Goal: Task Accomplishment & Management: Complete application form

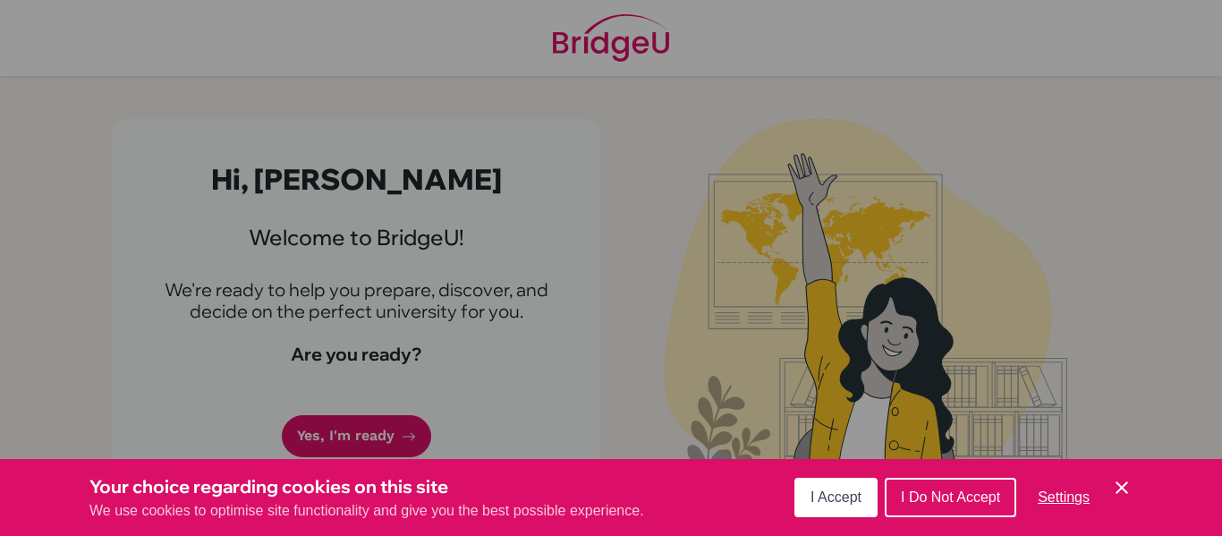
click at [816, 488] on button "I Accept" at bounding box center [836, 497] width 83 height 39
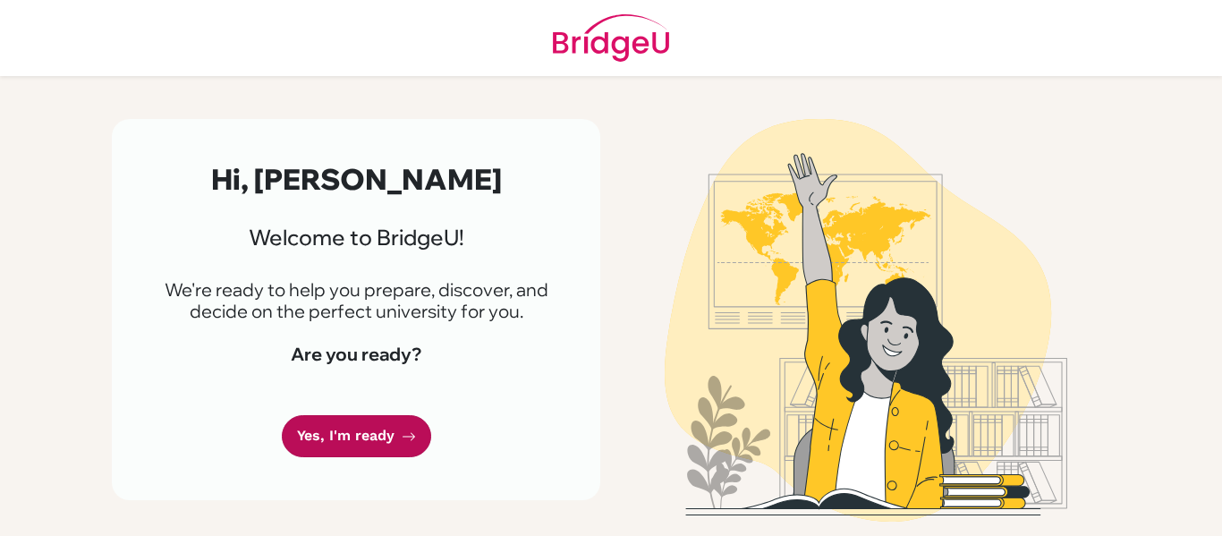
click at [393, 434] on link "Yes, I'm ready" at bounding box center [356, 436] width 149 height 42
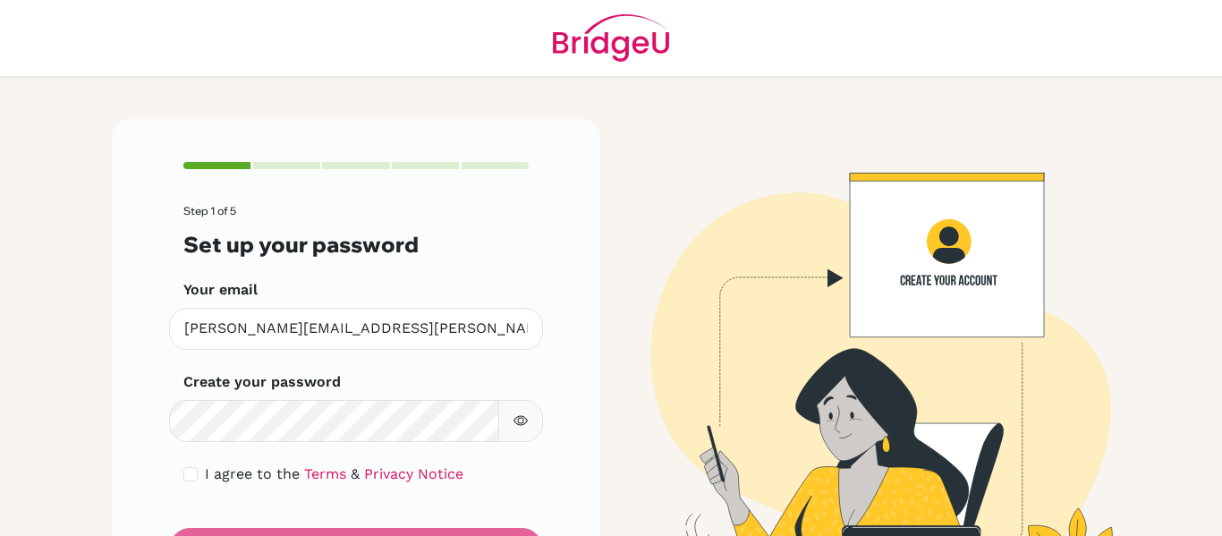
click at [626, 370] on img at bounding box center [866, 365] width 1020 height 493
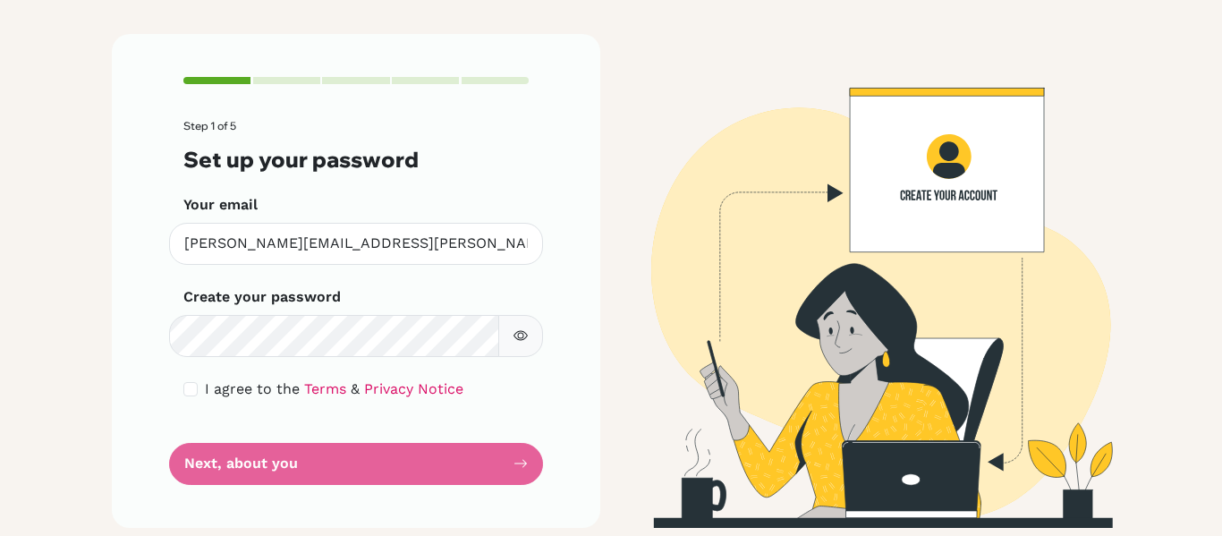
scroll to position [93, 0]
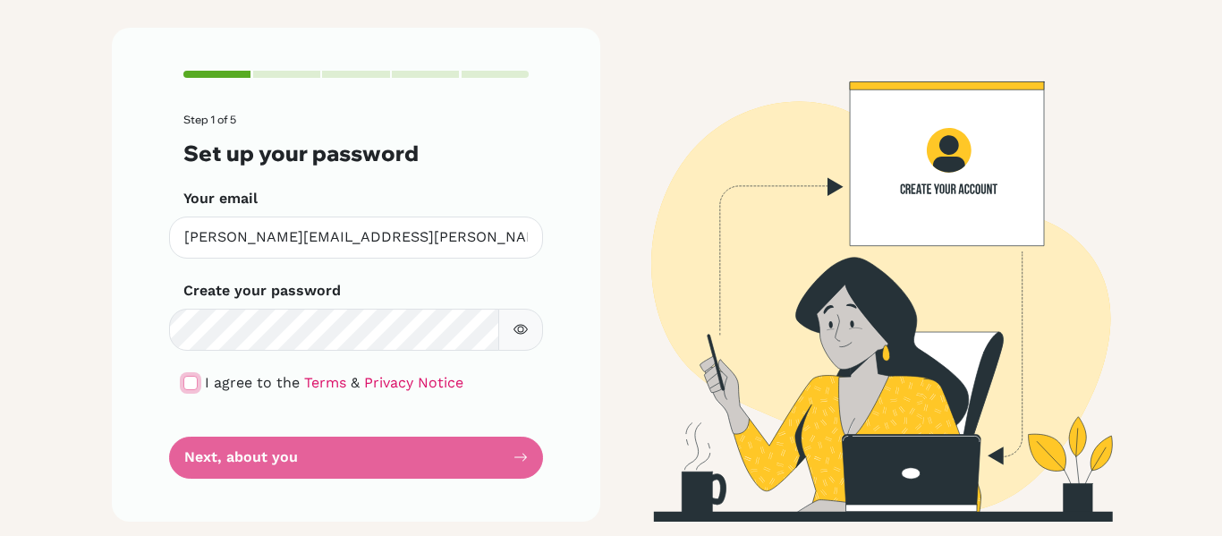
click at [183, 385] on input "checkbox" at bounding box center [190, 383] width 14 height 14
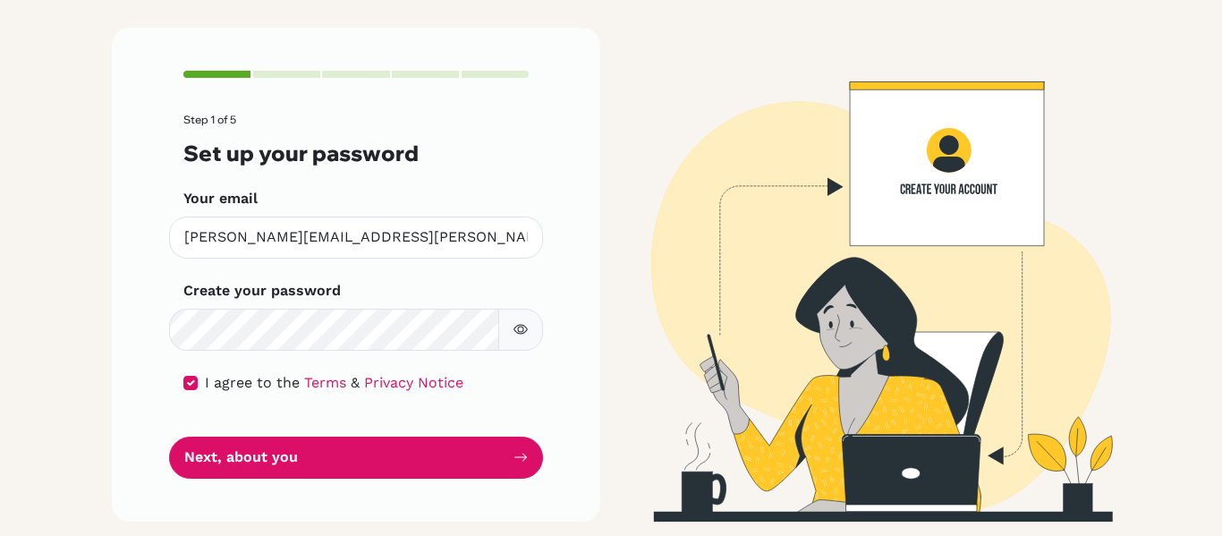
click at [180, 382] on div "Step 1 of 5 Set up your password Your email [PERSON_NAME][EMAIL_ADDRESS][PERSON…" at bounding box center [356, 274] width 489 height 493
click at [193, 380] on input "checkbox" at bounding box center [190, 383] width 14 height 14
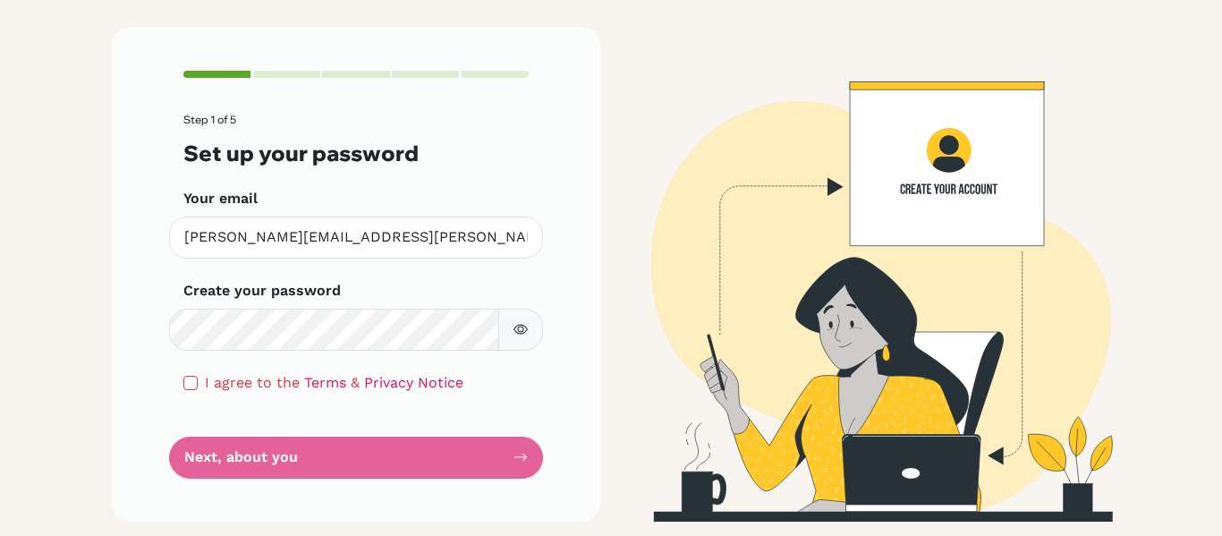
click at [234, 446] on form "Step 1 of 5 Set up your password Your email [PERSON_NAME][EMAIL_ADDRESS][PERSON…" at bounding box center [355, 296] width 345 height 364
click at [194, 387] on input "checkbox" at bounding box center [190, 383] width 14 height 14
checkbox input "true"
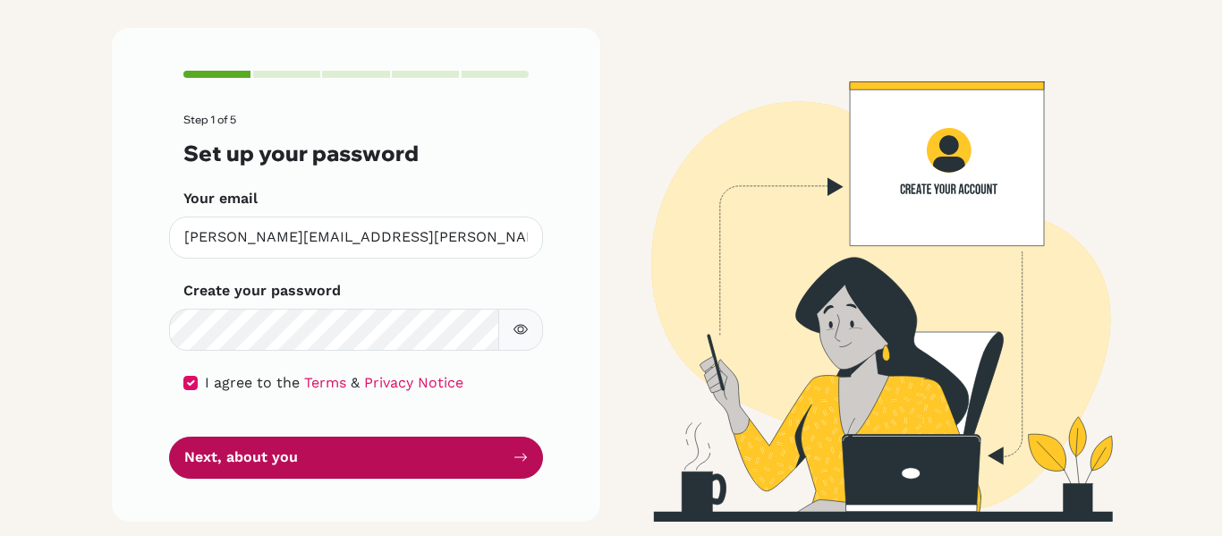
click at [227, 452] on button "Next, about you" at bounding box center [356, 458] width 374 height 42
